Goal: Task Accomplishment & Management: Manage account settings

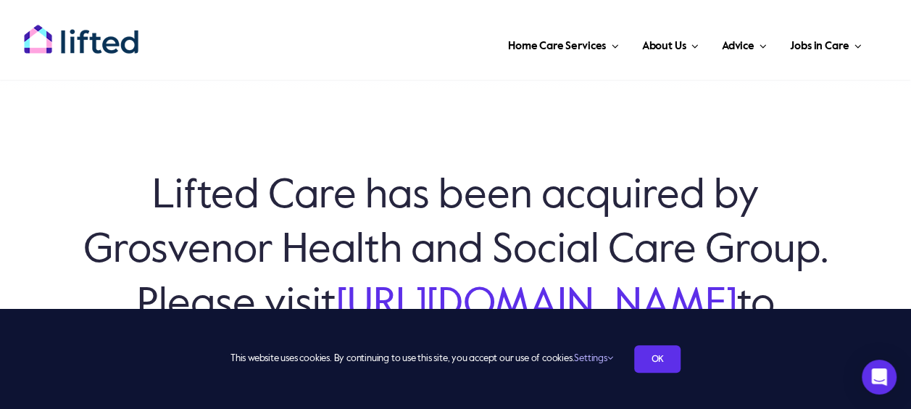
scroll to position [29, 0]
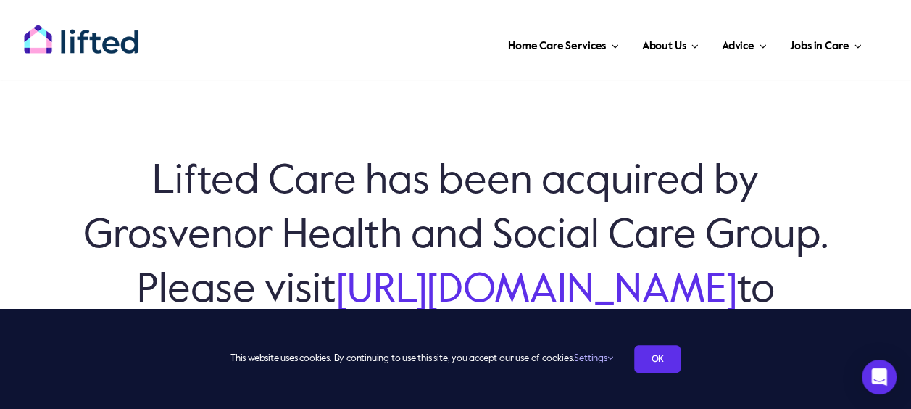
click at [612, 358] on icon at bounding box center [610, 357] width 6 height 9
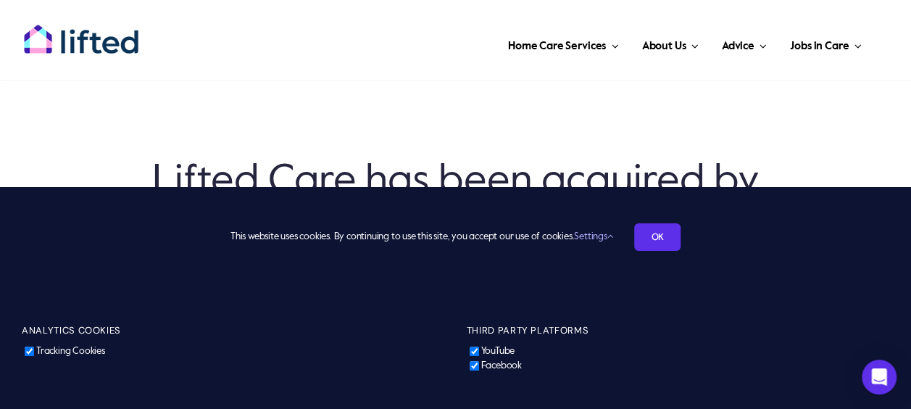
click at [478, 350] on input "YouTube" at bounding box center [474, 350] width 9 height 9
checkbox input "false"
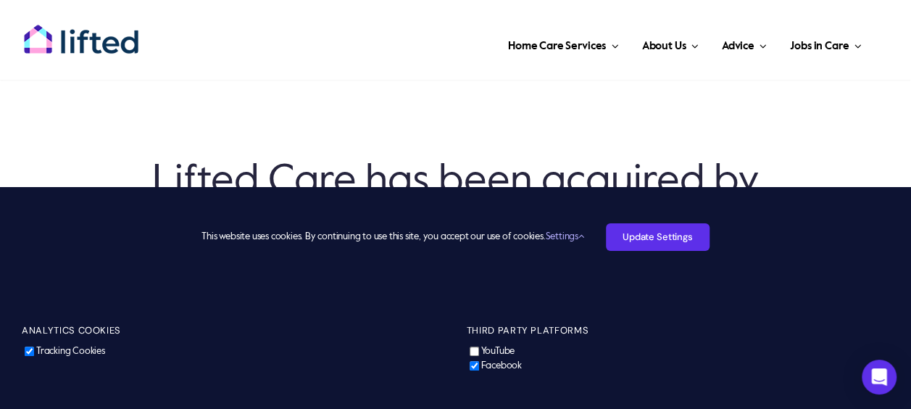
click at [473, 370] on li "Facebook" at bounding box center [678, 366] width 423 height 14
click at [474, 367] on input "Facebook" at bounding box center [474, 365] width 9 height 9
checkbox input "false"
click at [28, 354] on input "Tracking Cookies" at bounding box center [29, 350] width 9 height 9
checkbox input "false"
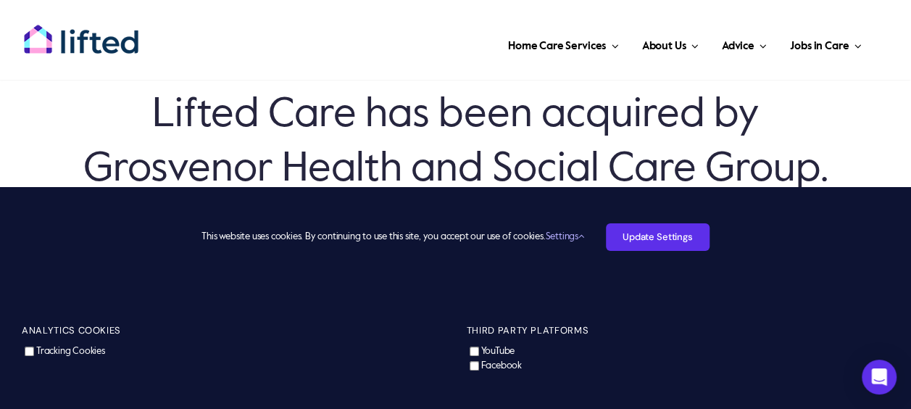
scroll to position [96, 0]
click at [656, 239] on link "Update Settings" at bounding box center [658, 237] width 104 height 28
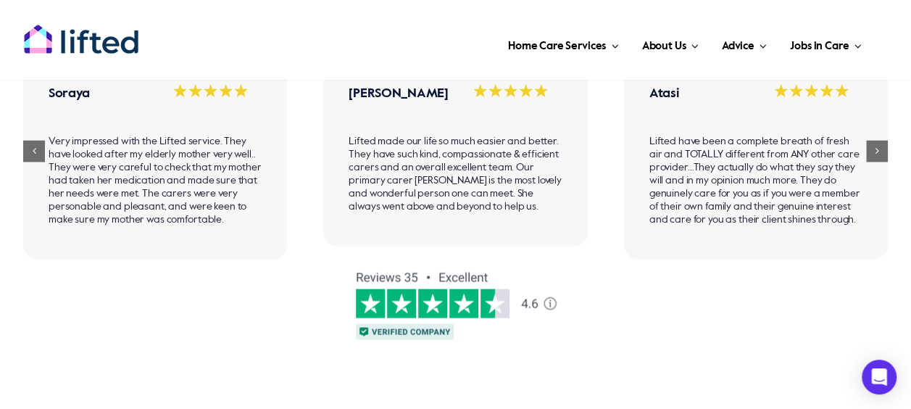
scroll to position [0, 0]
